Goal: Task Accomplishment & Management: Manage account settings

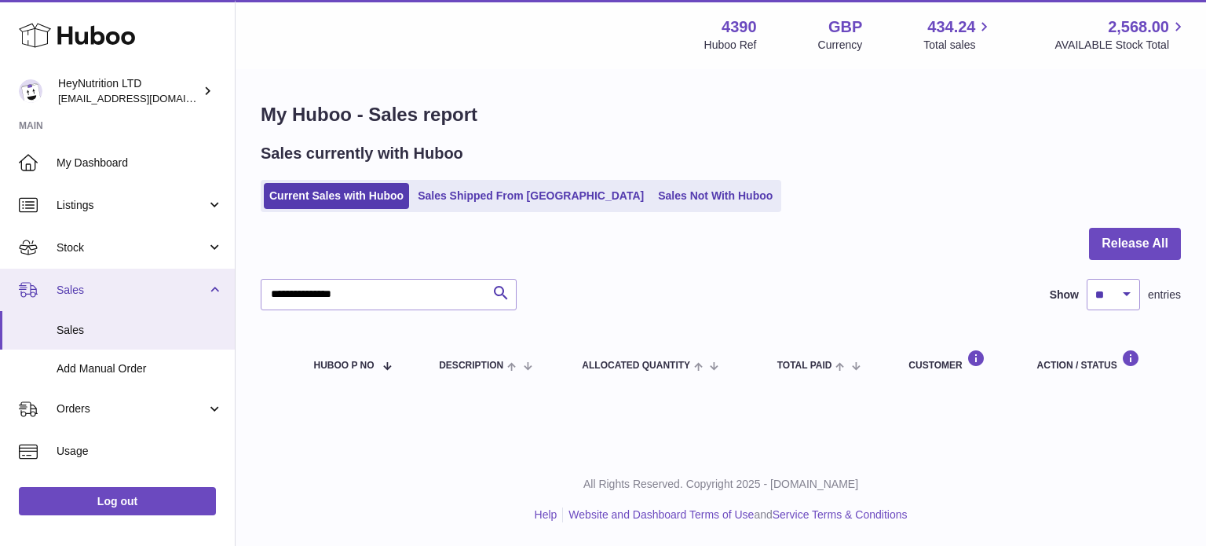
drag, startPoint x: 408, startPoint y: 296, endPoint x: 0, endPoint y: 291, distance: 408.3
click at [0, 291] on div "Huboo HeyNutrition LTD info@heynutrition.com Main My Dashboard Listings Not wit…" at bounding box center [603, 273] width 1206 height 546
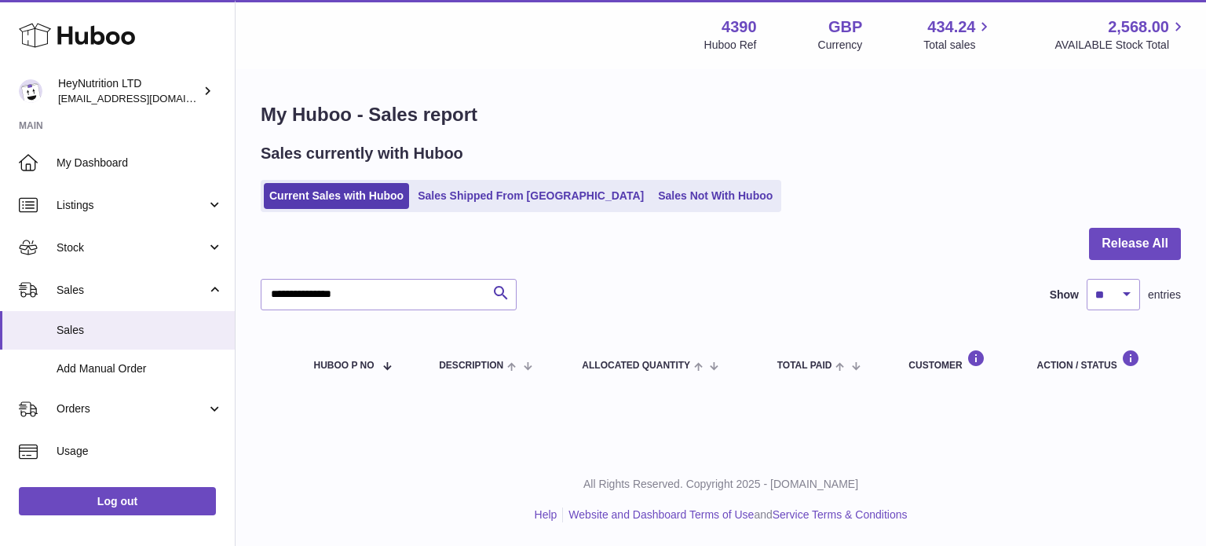
type input "**********"
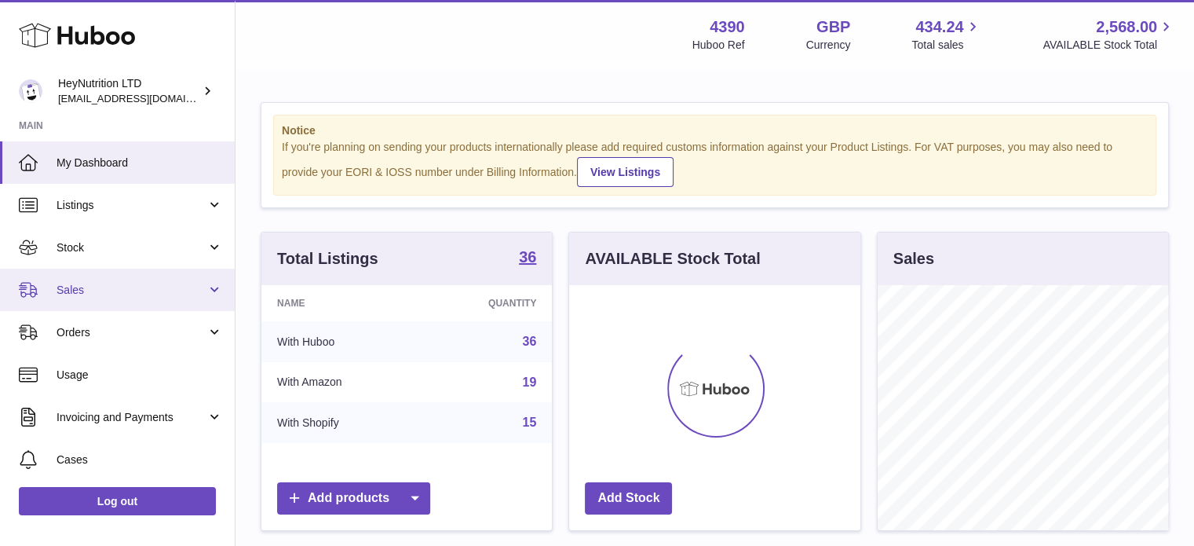
scroll to position [245, 291]
click at [110, 280] on link "Sales" at bounding box center [117, 289] width 235 height 42
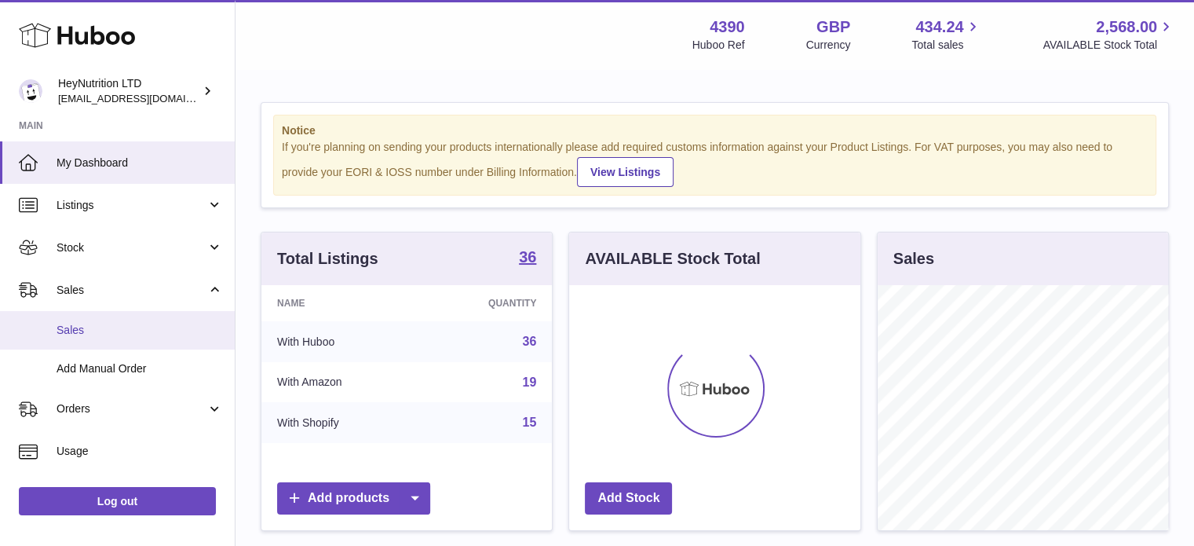
click at [106, 339] on link "Sales" at bounding box center [117, 330] width 235 height 38
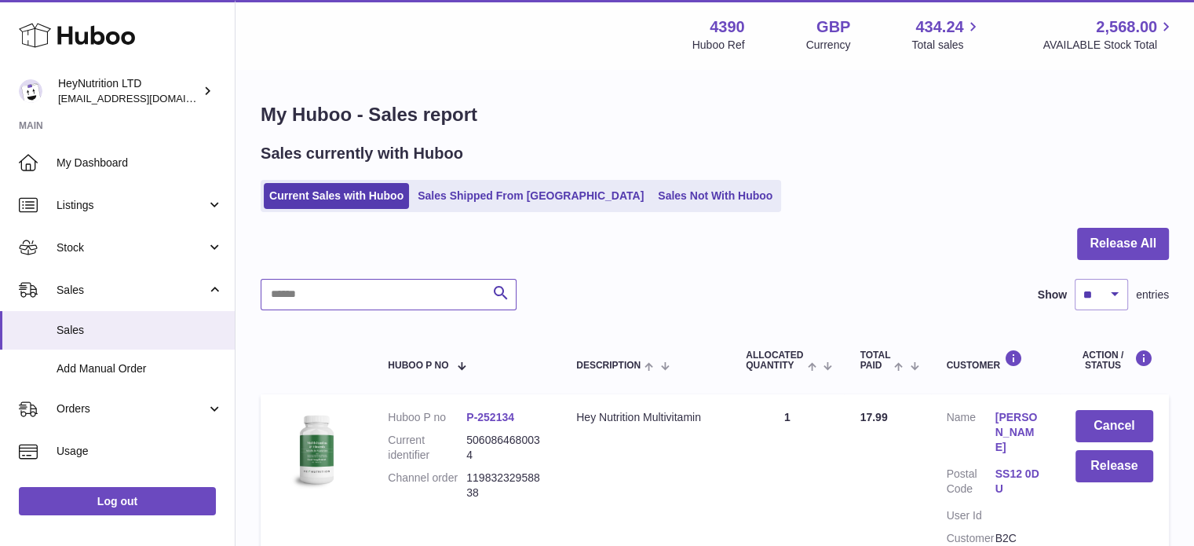
click at [426, 301] on input "text" at bounding box center [389, 294] width 256 height 31
paste input "**********"
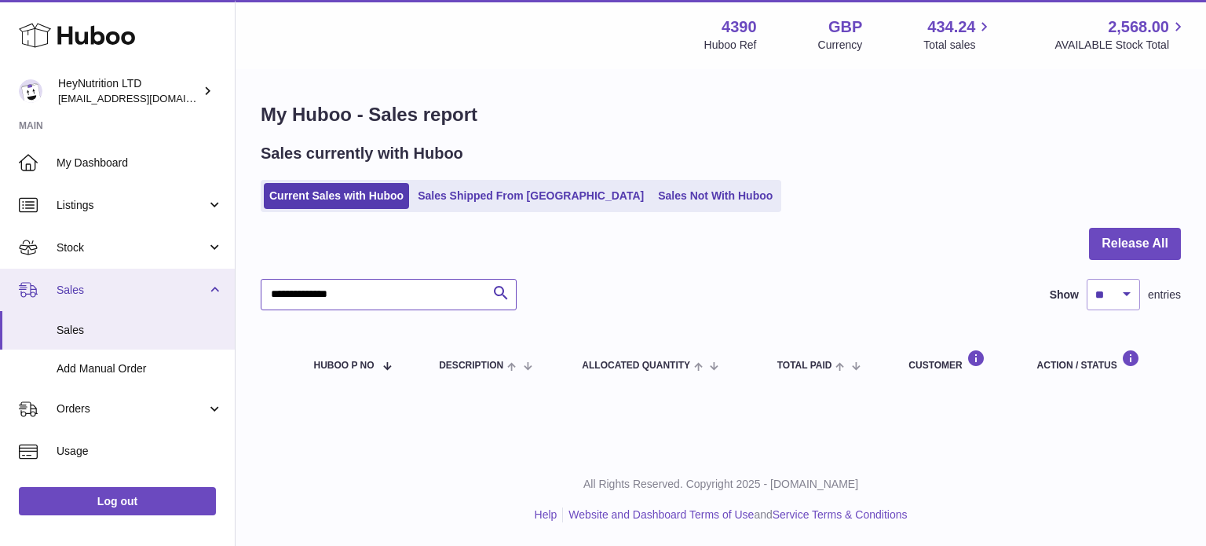
drag, startPoint x: 242, startPoint y: 279, endPoint x: 225, endPoint y: 309, distance: 35.2
click at [85, 279] on div "Huboo HeyNutrition LTD info@heynutrition.com Main My Dashboard Listings Not wit…" at bounding box center [603, 273] width 1206 height 546
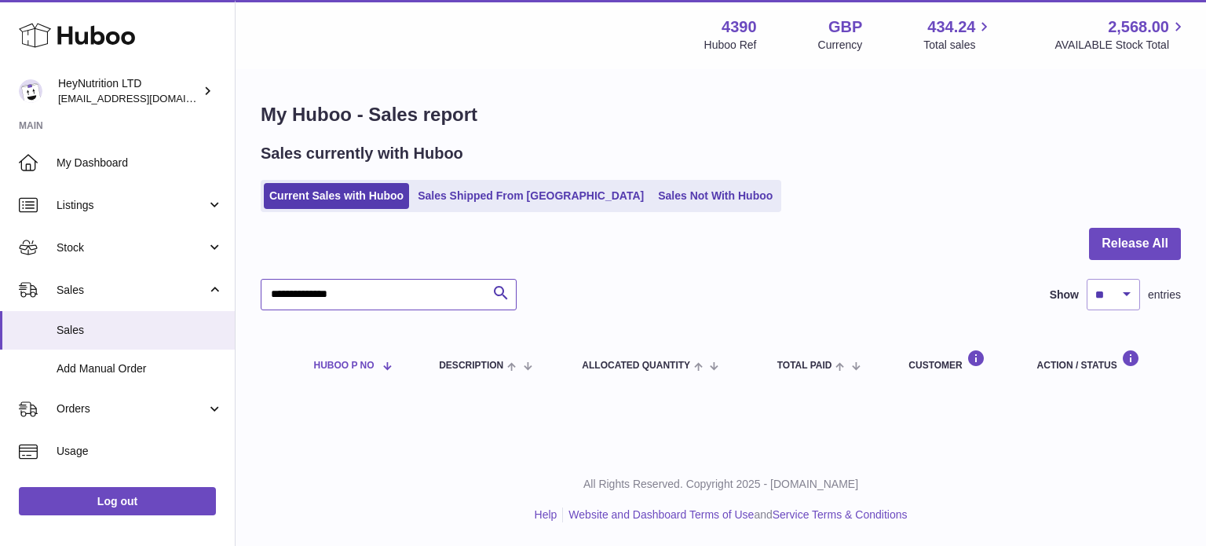
paste input "text"
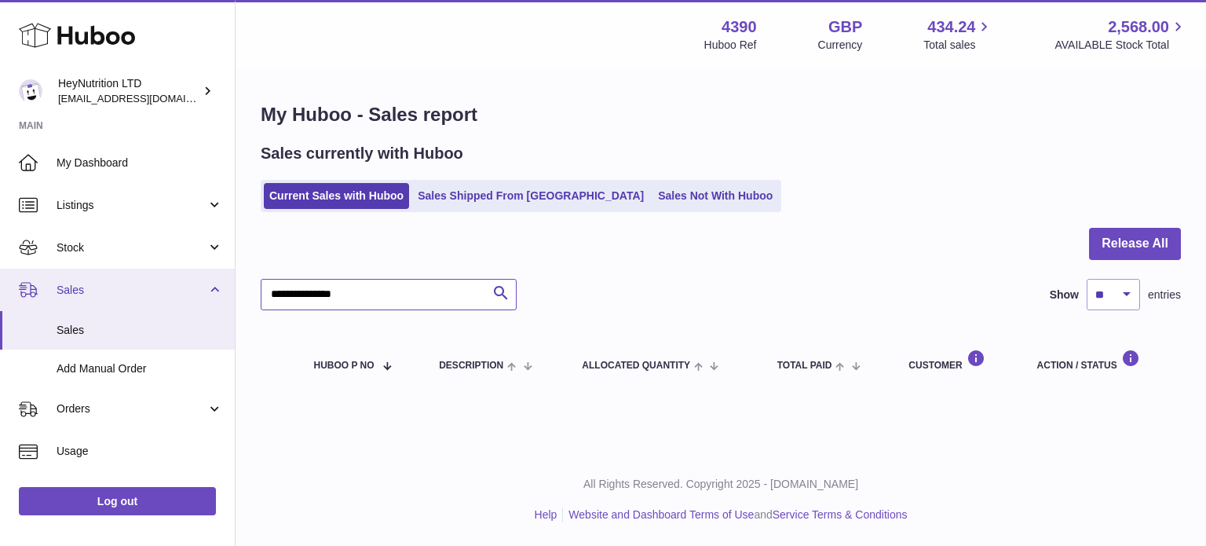
drag, startPoint x: 400, startPoint y: 304, endPoint x: 80, endPoint y: 291, distance: 319.8
click at [80, 291] on div "Huboo HeyNutrition LTD info@heynutrition.com Main My Dashboard Listings Not wit…" at bounding box center [603, 273] width 1206 height 546
paste input "text"
drag, startPoint x: 377, startPoint y: 298, endPoint x: 82, endPoint y: 294, distance: 295.2
click at [85, 294] on div "Huboo HeyNutrition LTD info@heynutrition.com Main My Dashboard Listings Not wit…" at bounding box center [603, 273] width 1206 height 546
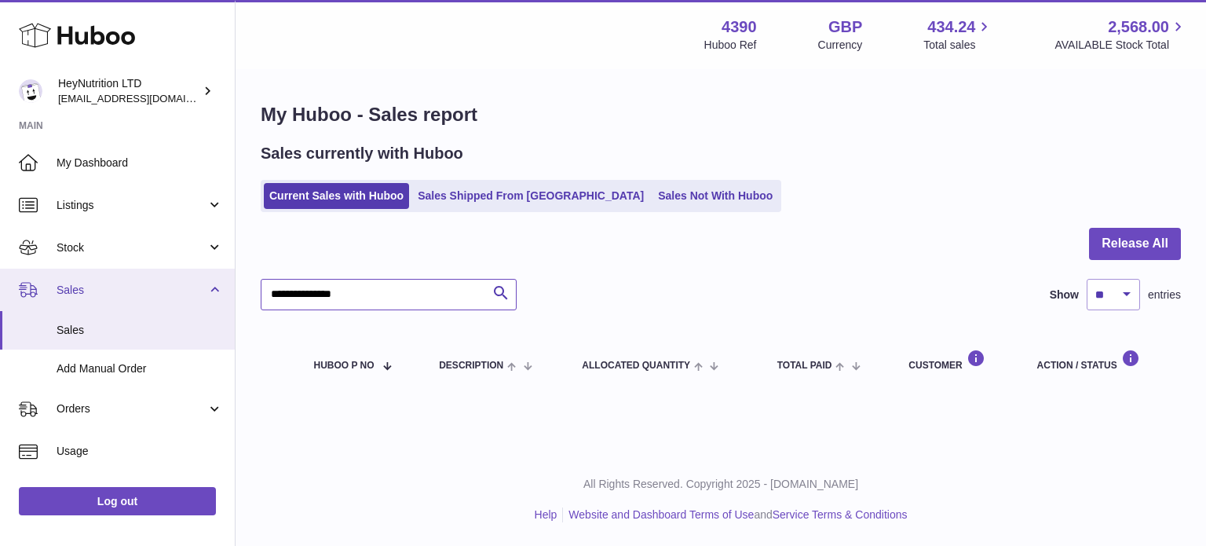
paste input "text"
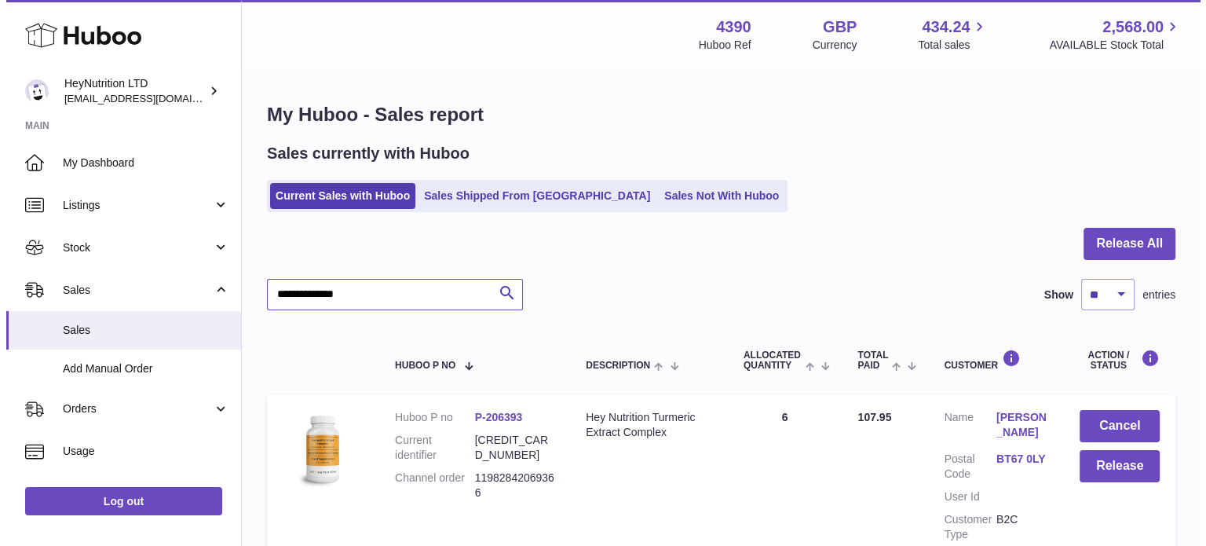
scroll to position [150, 0]
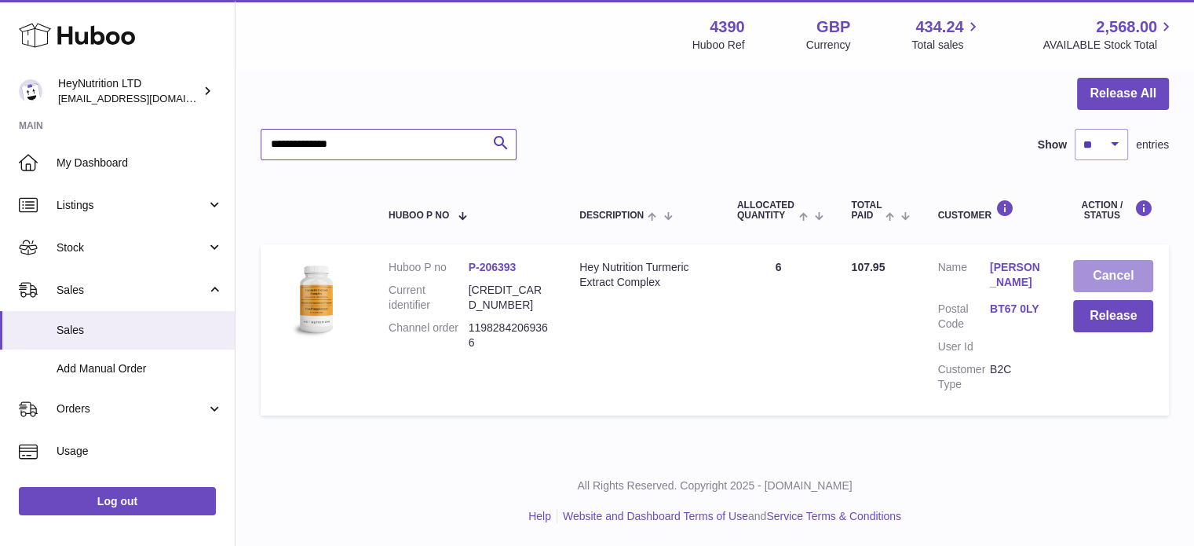
type input "**********"
click at [1098, 260] on button "Cancel" at bounding box center [1113, 276] width 80 height 32
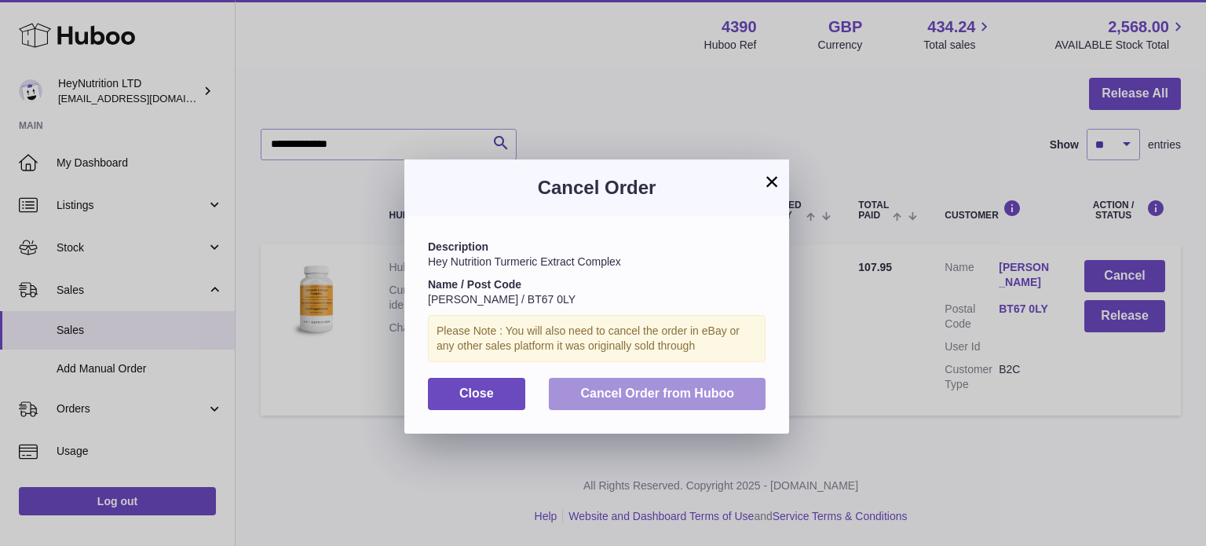
click at [694, 395] on span "Cancel Order from Huboo" at bounding box center [657, 392] width 154 height 13
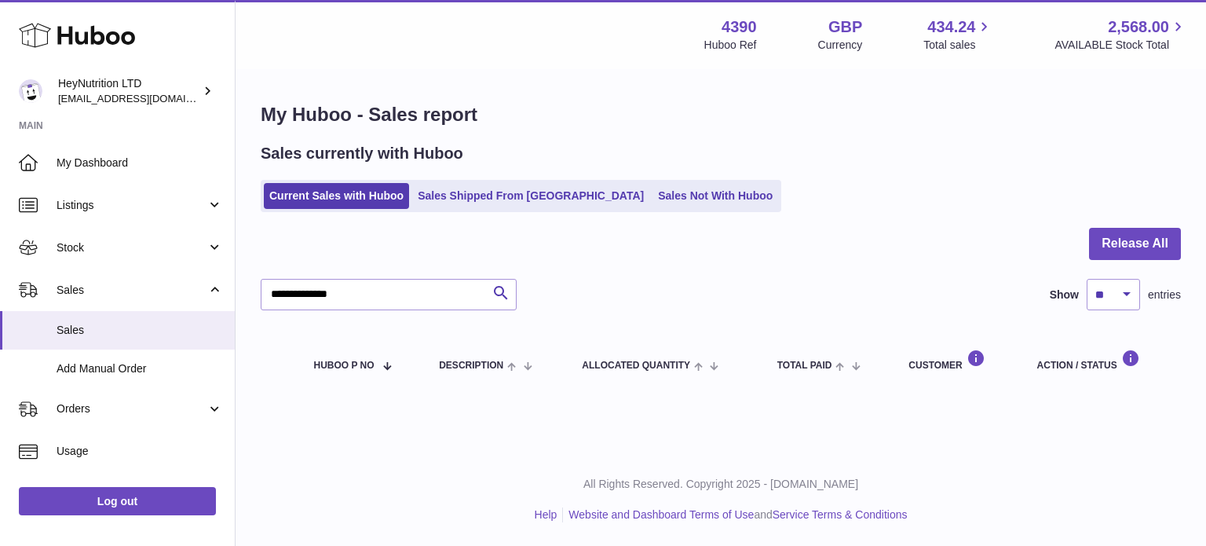
scroll to position [0, 0]
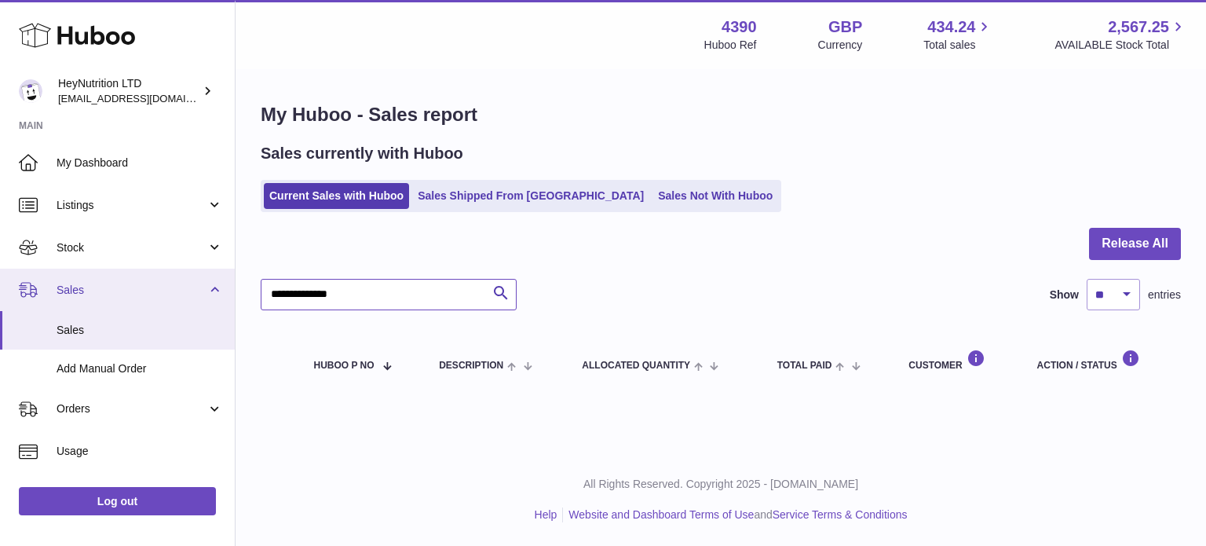
drag, startPoint x: 396, startPoint y: 301, endPoint x: 94, endPoint y: 297, distance: 301.5
click at [104, 291] on div "Huboo HeyNutrition LTD info@heynutrition.com Main My Dashboard Listings Not wit…" at bounding box center [603, 273] width 1206 height 546
paste input "text"
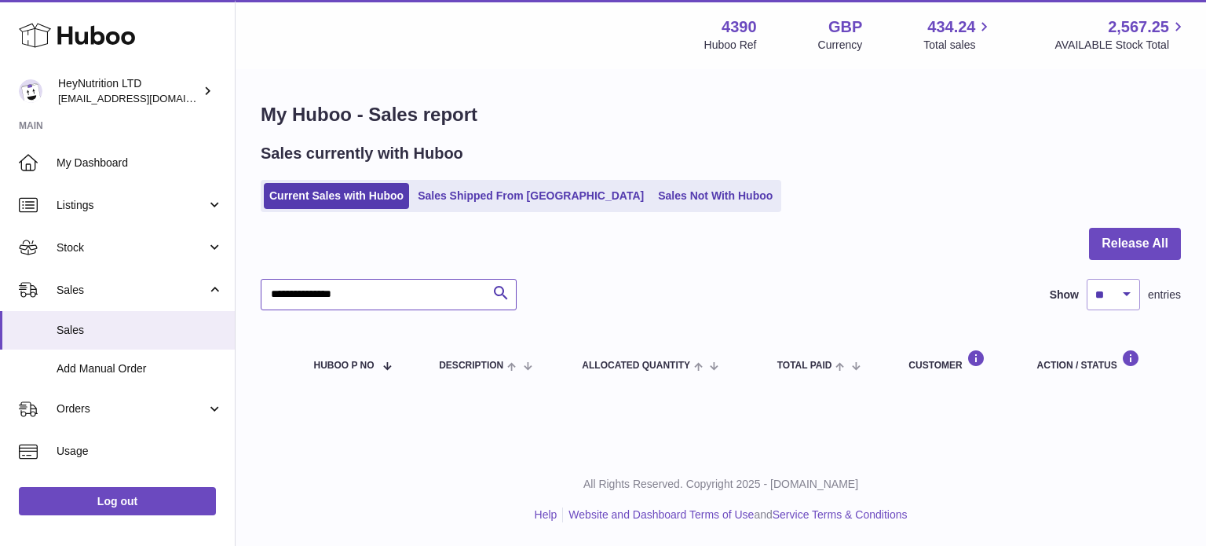
click at [366, 306] on input "**********" at bounding box center [389, 294] width 256 height 31
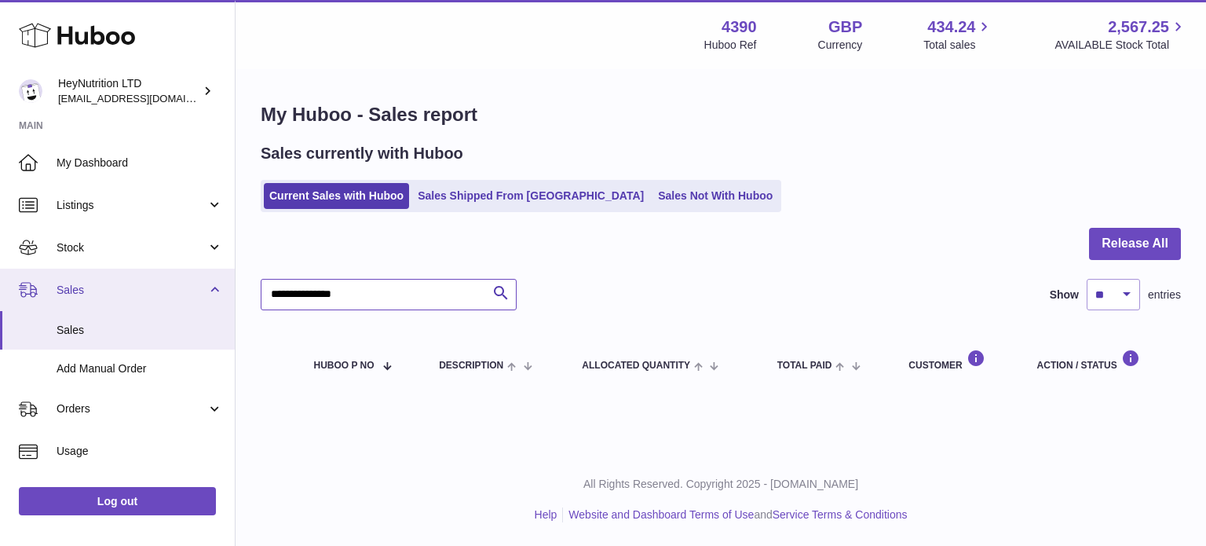
drag, startPoint x: 383, startPoint y: 296, endPoint x: 1, endPoint y: 278, distance: 382.7
click at [0, 279] on div "Huboo HeyNutrition LTD info@heynutrition.com Main My Dashboard Listings Not wit…" at bounding box center [603, 273] width 1206 height 546
paste input "text"
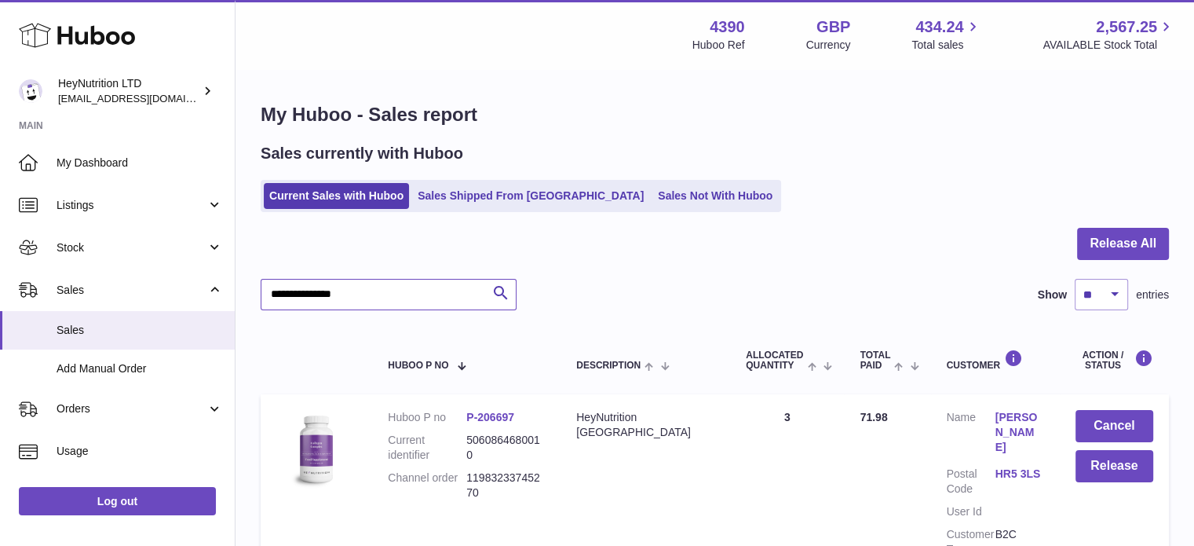
scroll to position [150, 0]
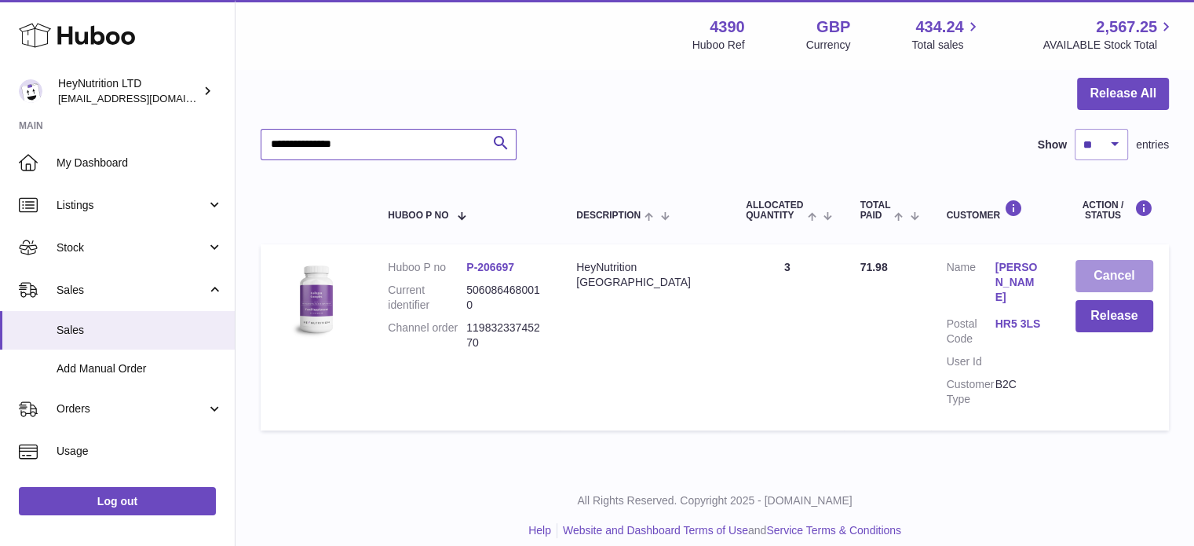
type input "**********"
click at [1112, 268] on button "Cancel" at bounding box center [1115, 276] width 78 height 32
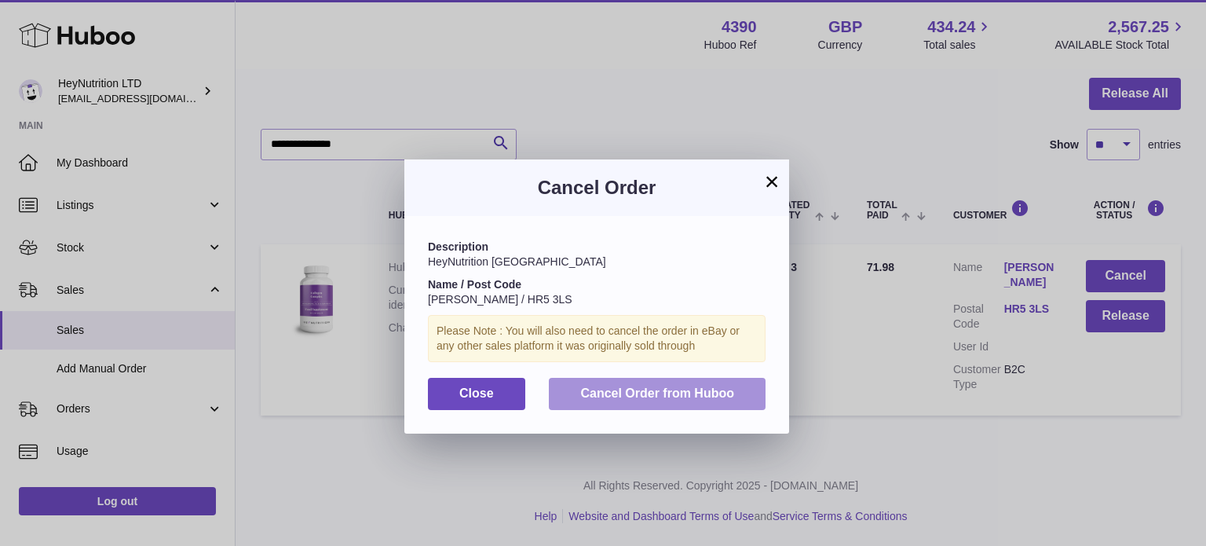
click at [686, 393] on span "Cancel Order from Huboo" at bounding box center [657, 392] width 154 height 13
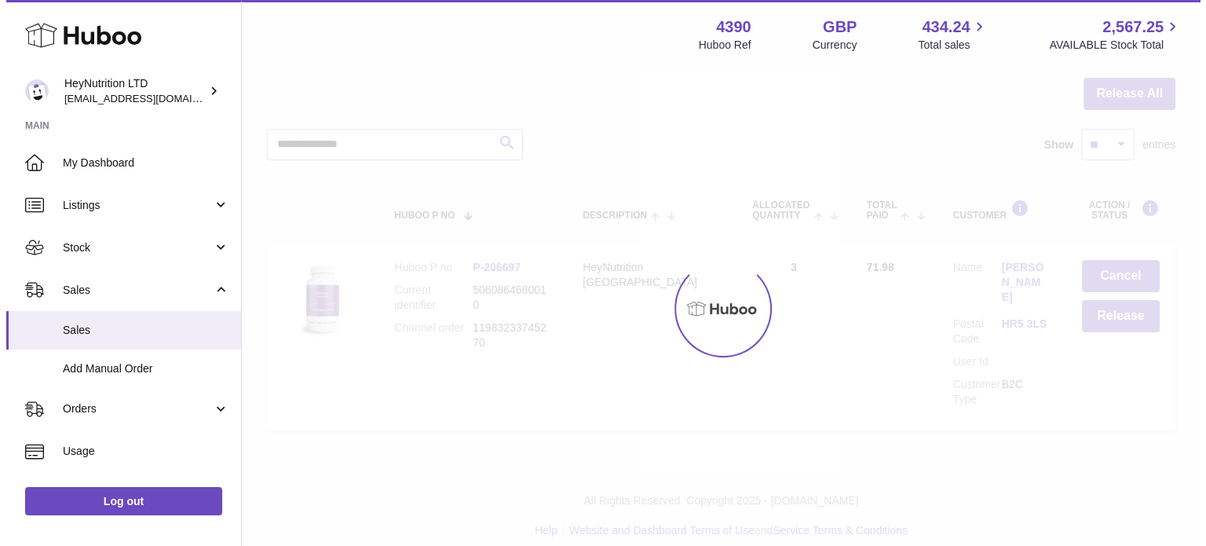
scroll to position [0, 0]
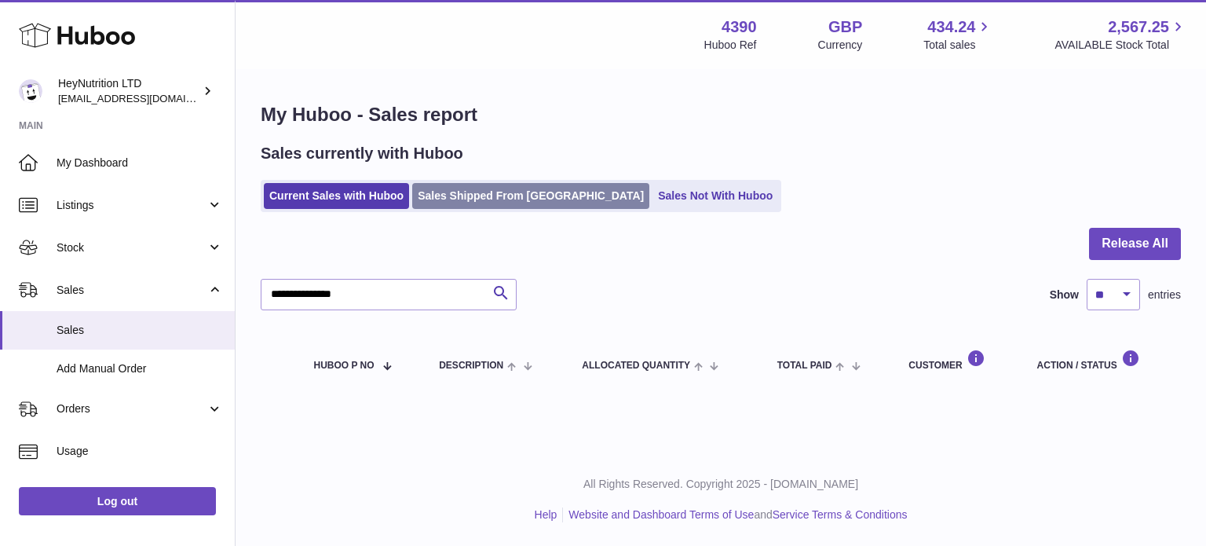
click at [457, 193] on link "Sales Shipped From [GEOGRAPHIC_DATA]" at bounding box center [530, 196] width 237 height 26
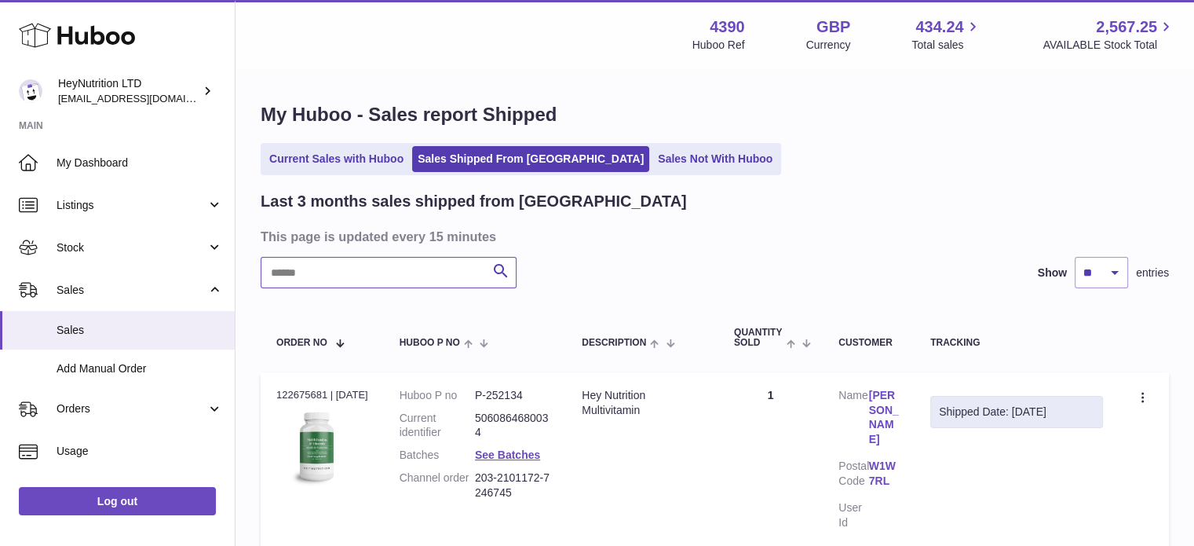
click at [352, 282] on input "text" at bounding box center [389, 272] width 256 height 31
paste input "**********"
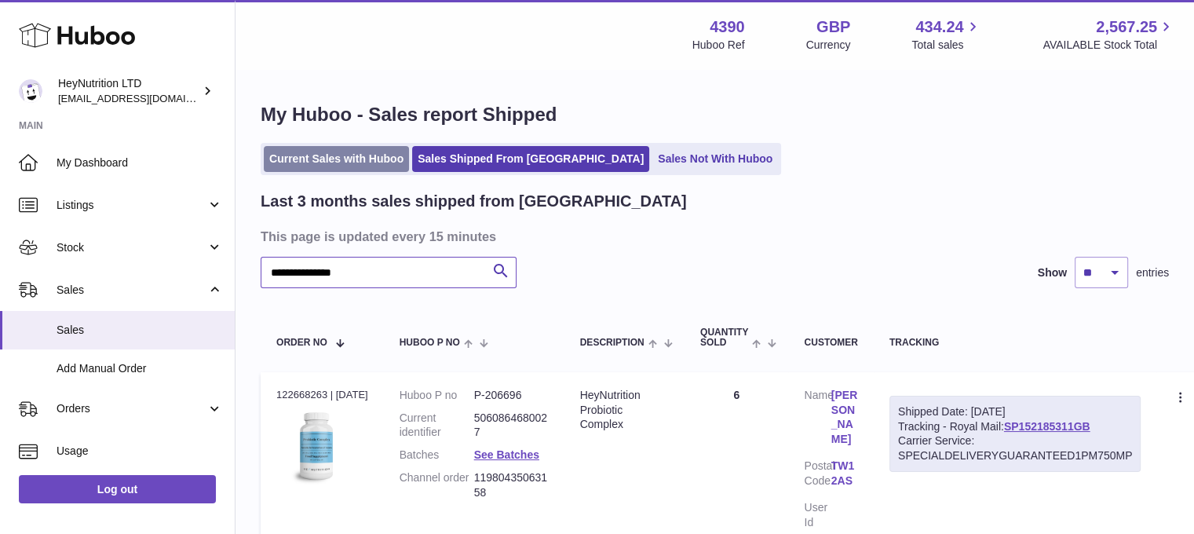
type input "**********"
click at [334, 152] on link "Current Sales with Huboo" at bounding box center [336, 159] width 145 height 26
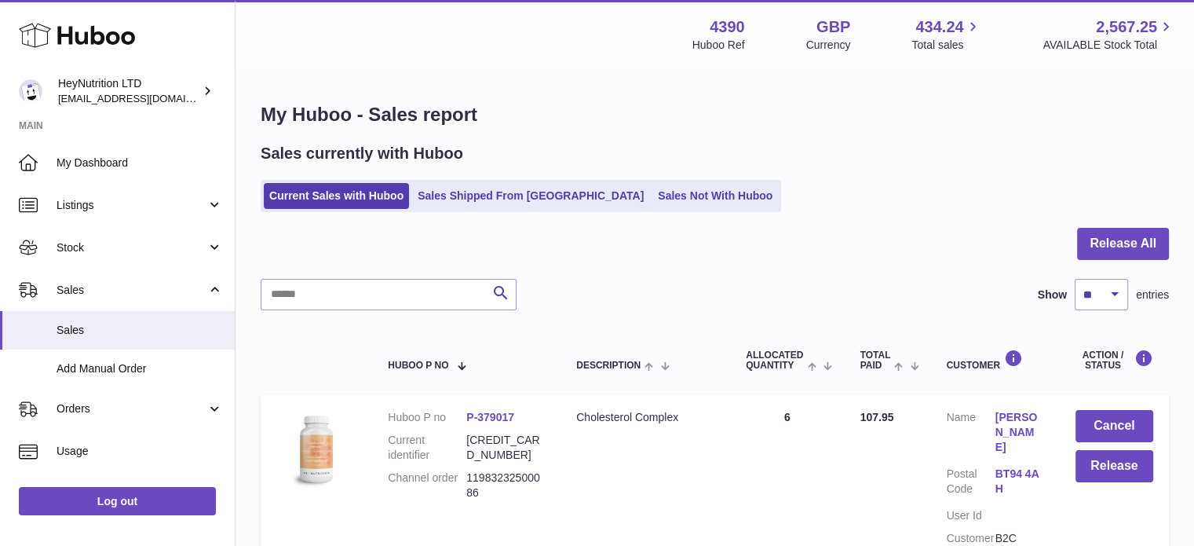
drag, startPoint x: 639, startPoint y: 106, endPoint x: 732, endPoint y: 152, distance: 104.3
click at [639, 105] on h1 "My Huboo - Sales report" at bounding box center [715, 114] width 908 height 25
click at [1087, 234] on button "Release All" at bounding box center [1123, 244] width 92 height 32
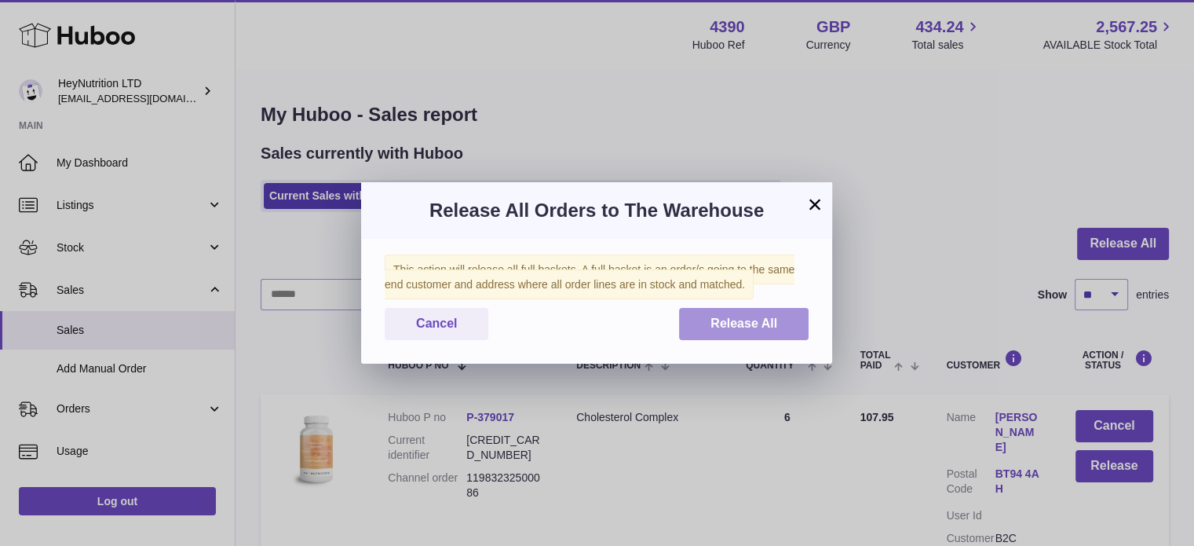
click at [747, 334] on button "Release All" at bounding box center [744, 324] width 130 height 32
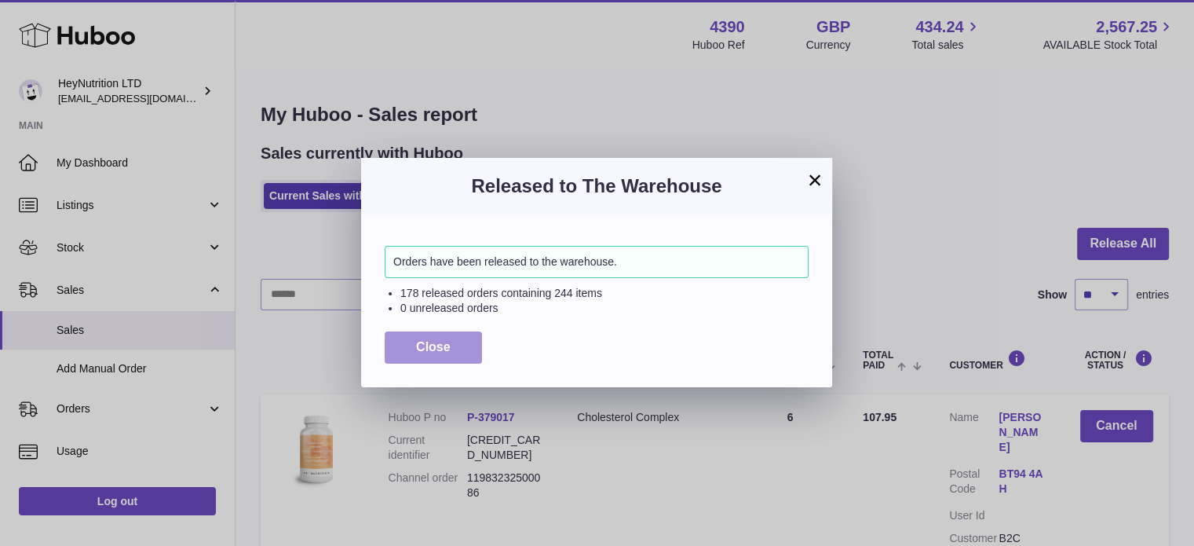
click at [471, 348] on button "Close" at bounding box center [433, 347] width 97 height 32
